Goal: Communication & Community: Share content

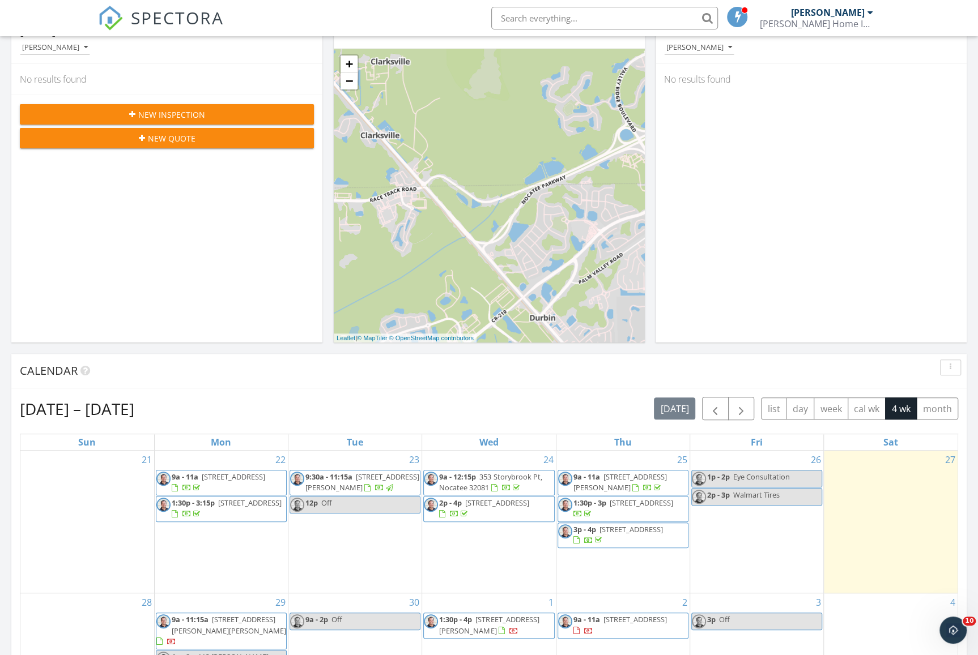
scroll to position [292, 0]
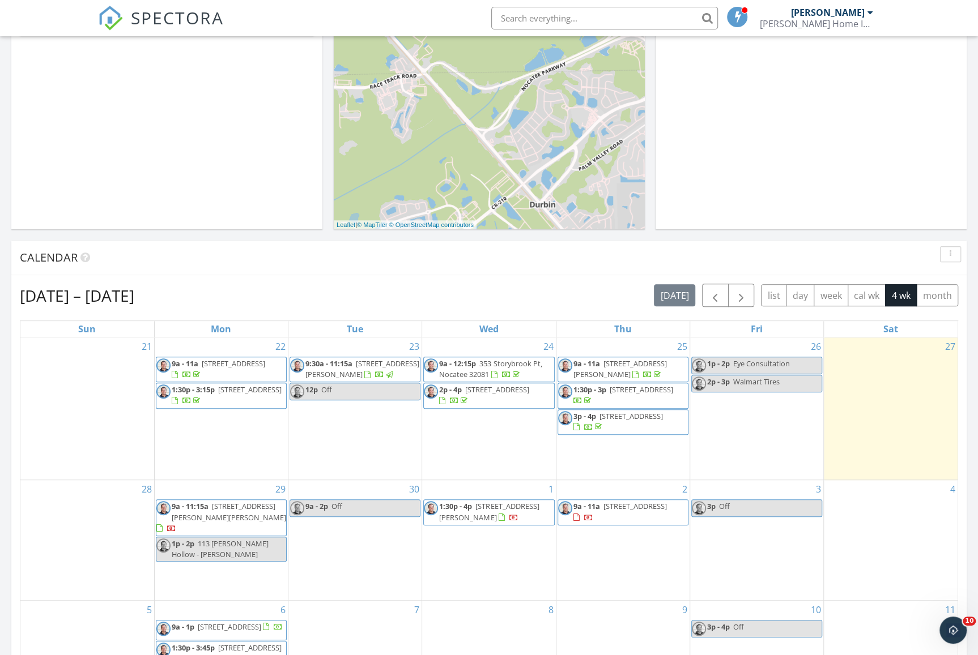
click at [616, 421] on span "12307 Windstream Ln, Jacksonville 32258" at bounding box center [630, 416] width 63 height 10
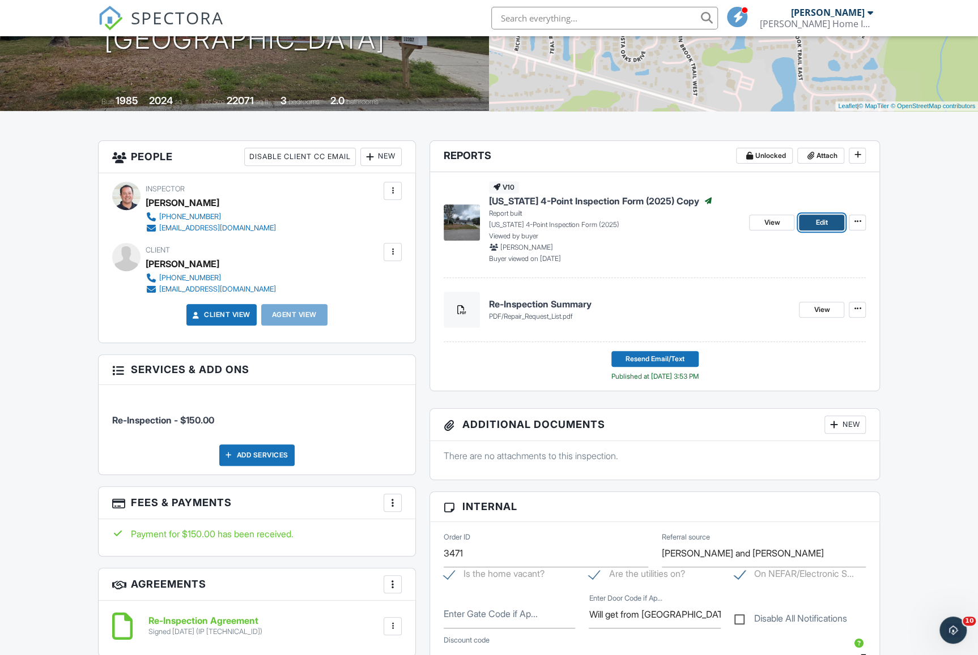
click at [808, 221] on link "Edit" at bounding box center [821, 223] width 45 height 16
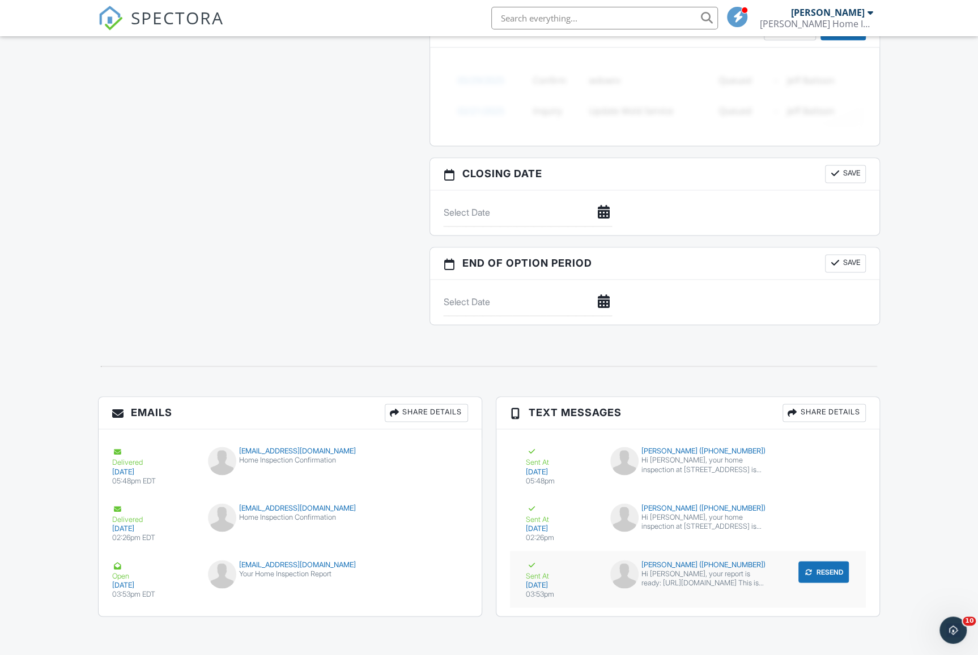
click at [688, 581] on div "Hi [PERSON_NAME], your report is ready: [URL][DOMAIN_NAME] This is an AUTOMATED…" at bounding box center [703, 578] width 124 height 18
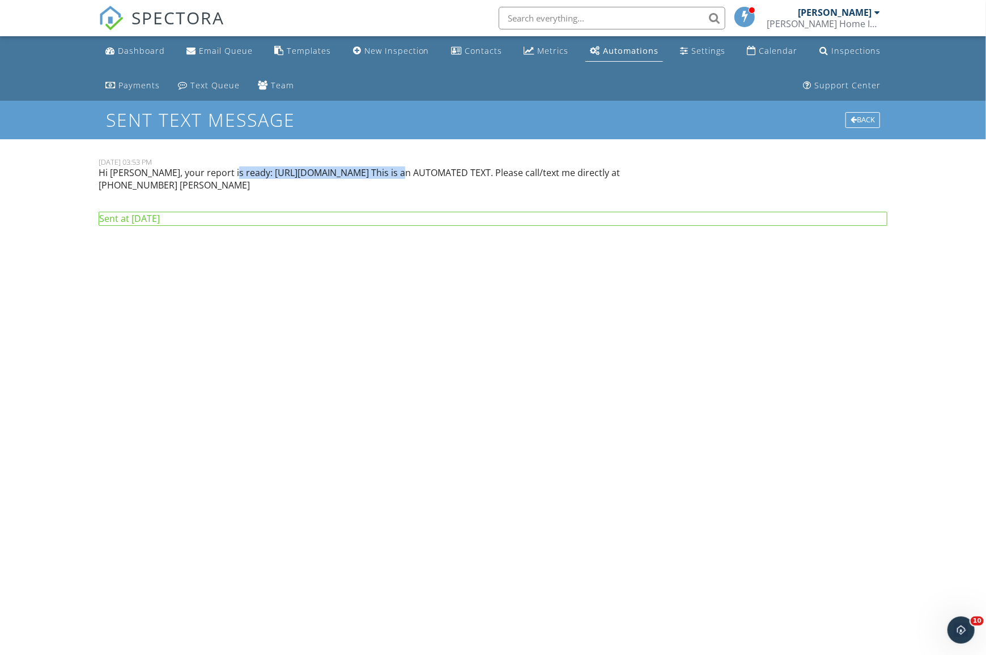
drag, startPoint x: 228, startPoint y: 172, endPoint x: 386, endPoint y: 174, distance: 157.5
click at [386, 174] on p "Hi [PERSON_NAME], your report is ready: [URL][DOMAIN_NAME] This is an AUTOMATED…" at bounding box center [393, 179] width 588 height 25
copy p ": https://app.spectora.com/u/opZwJlT"
